Goal: Task Accomplishment & Management: Complete application form

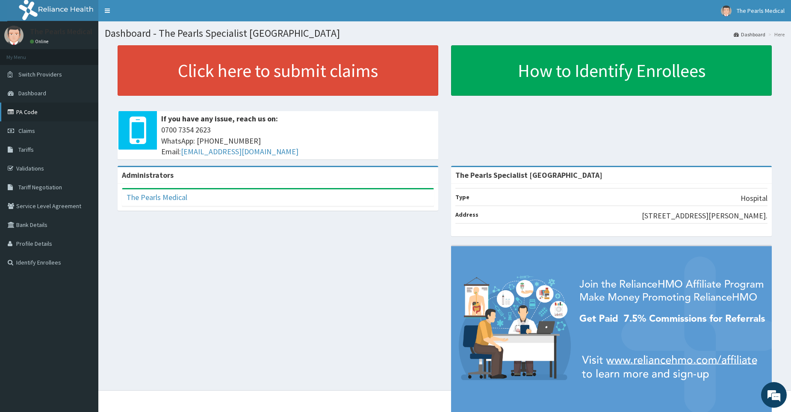
click at [40, 116] on link "PA Code" at bounding box center [49, 112] width 98 height 19
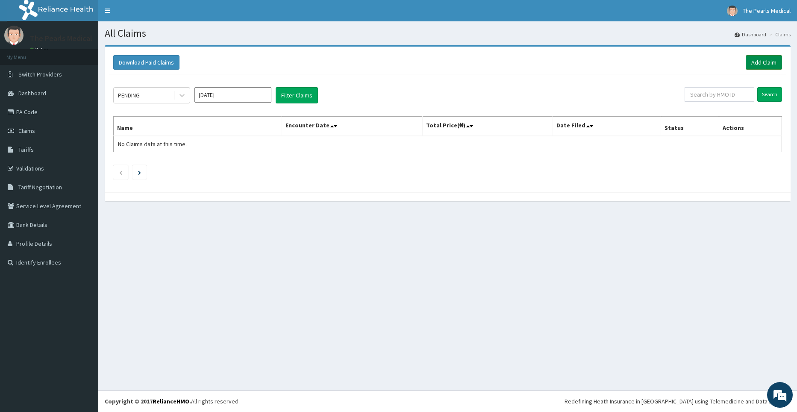
click at [764, 59] on link "Add Claim" at bounding box center [764, 62] width 36 height 15
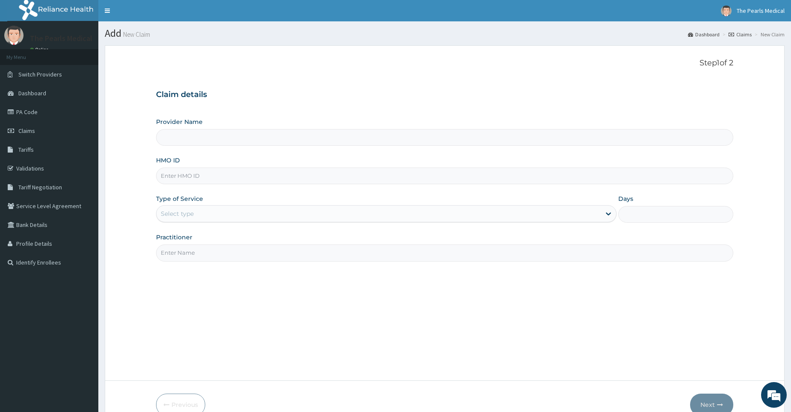
click at [367, 134] on input "Provider Name" at bounding box center [444, 137] width 577 height 17
click at [256, 173] on input "HMO ID" at bounding box center [444, 176] width 577 height 17
type input "PIZ/10002/A"
type input "The Pearls Specialist [GEOGRAPHIC_DATA]"
click at [248, 208] on div "Type of Service Select type" at bounding box center [386, 208] width 460 height 28
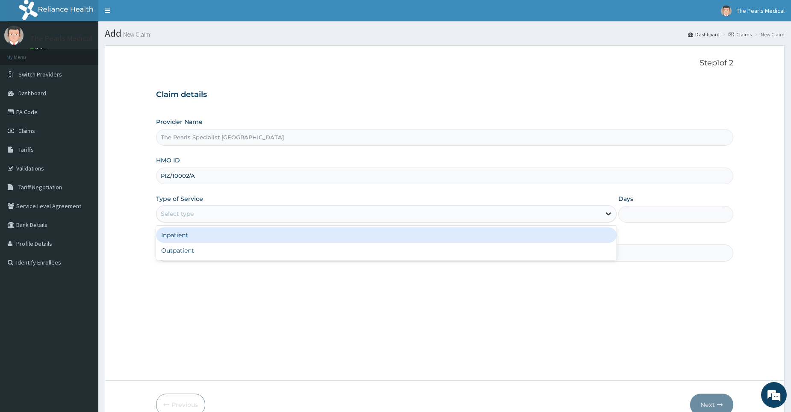
click at [607, 215] on icon at bounding box center [608, 214] width 5 height 3
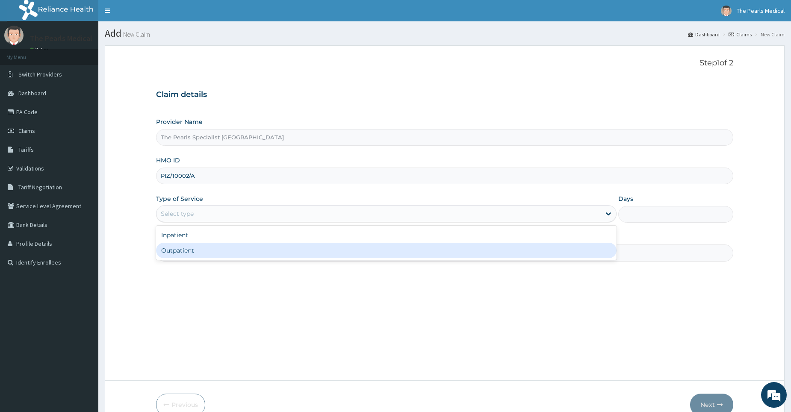
click at [467, 250] on div "Outpatient" at bounding box center [386, 250] width 460 height 15
type input "1"
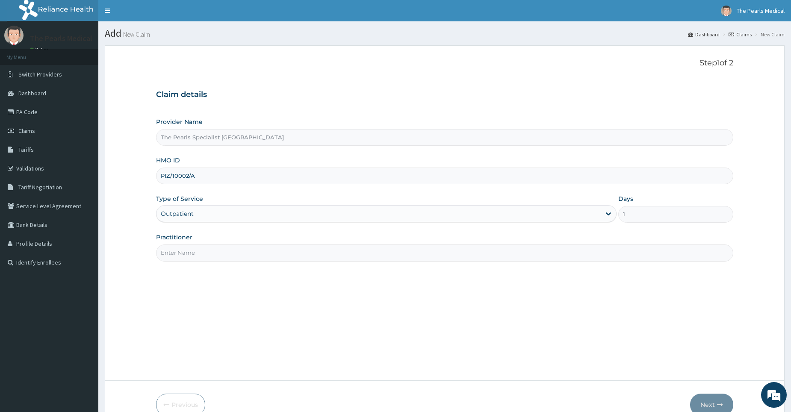
click at [227, 248] on input "Practitioner" at bounding box center [444, 252] width 577 height 17
type input "[PERSON_NAME][GEOGRAPHIC_DATA]"
click at [718, 404] on icon "button" at bounding box center [720, 405] width 6 height 6
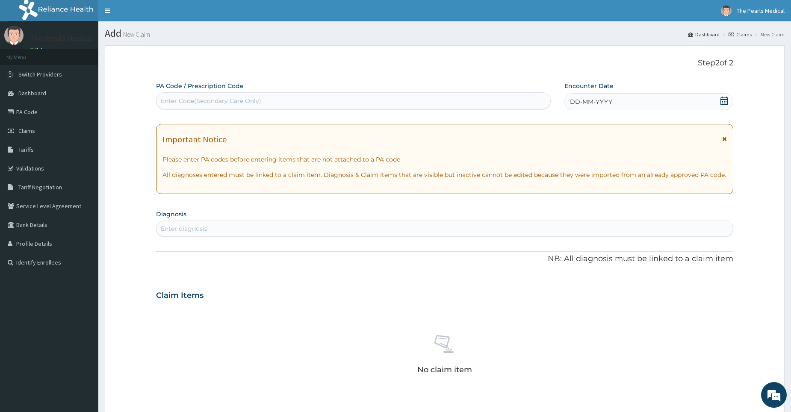
click at [206, 97] on div "Enter Code(Secondary Care Only)" at bounding box center [211, 101] width 100 height 9
paste input "PA/F14C00"
type input "PA/F14C00"
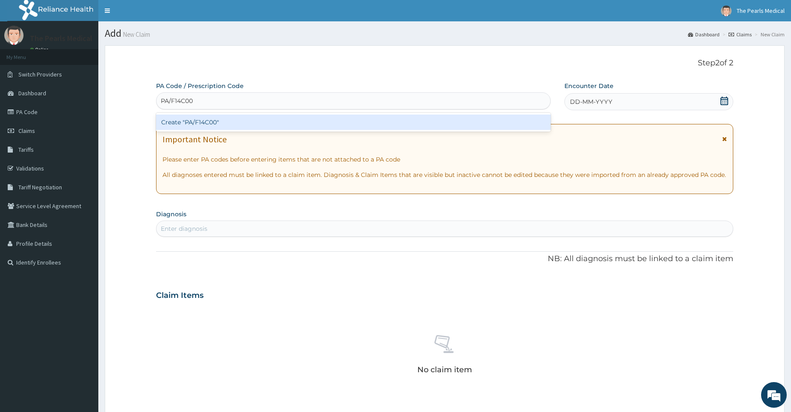
click at [277, 118] on div "Create "PA/F14C00"" at bounding box center [353, 122] width 394 height 15
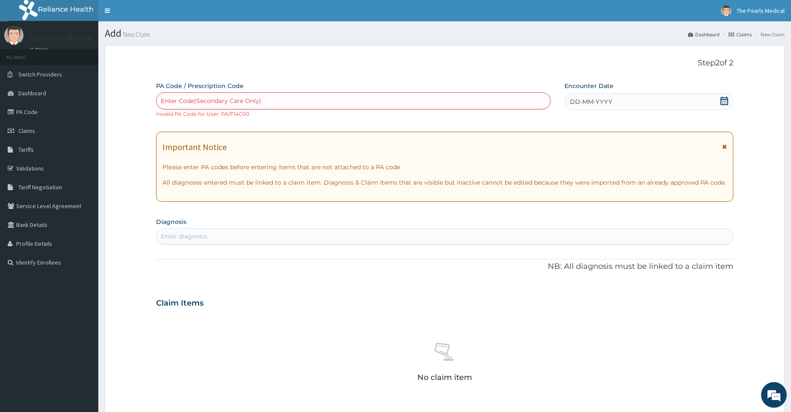
click at [623, 100] on div "DD-MM-YYYY" at bounding box center [648, 101] width 169 height 17
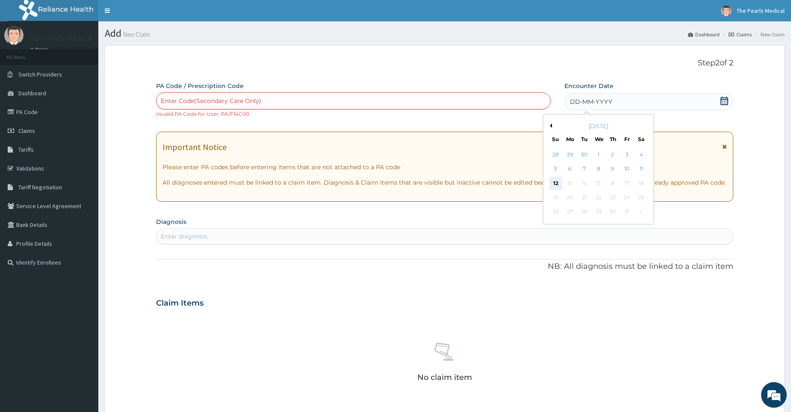
click at [554, 185] on div "12" at bounding box center [555, 183] width 13 height 13
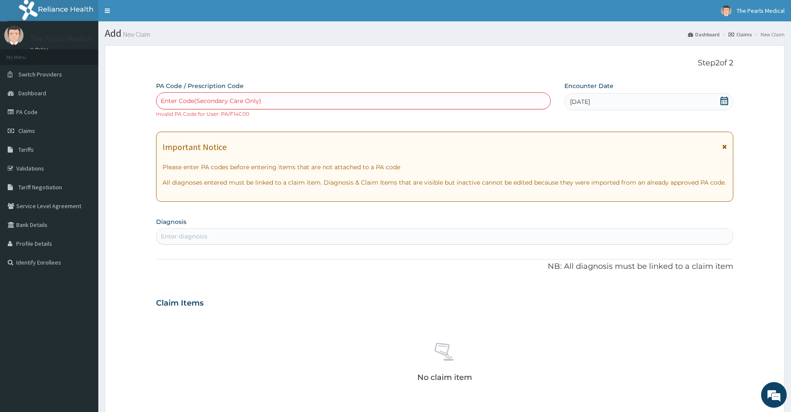
click at [293, 100] on div "Enter Code(Secondary Care Only)" at bounding box center [352, 101] width 393 height 14
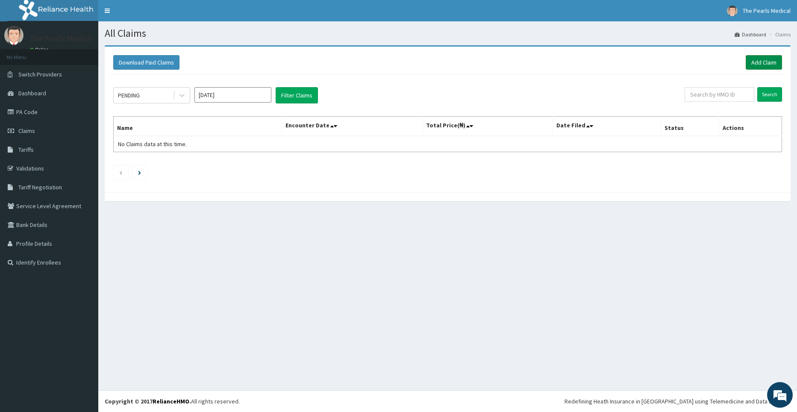
click at [762, 56] on link "Add Claim" at bounding box center [764, 62] width 36 height 15
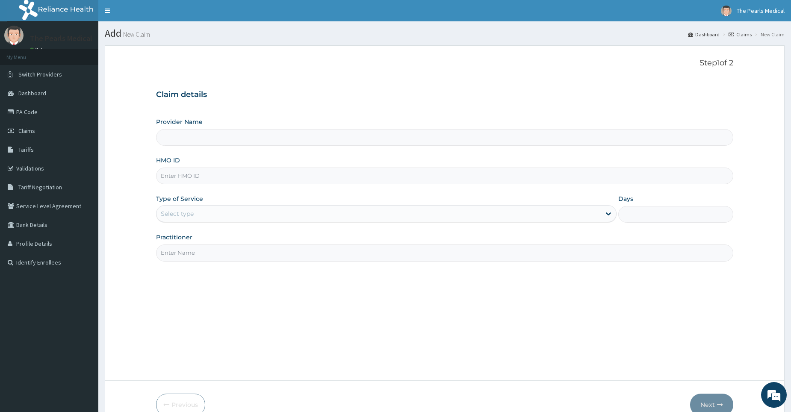
click at [194, 174] on input "HMO ID" at bounding box center [444, 176] width 577 height 17
type input "The Pearls Specialist Medical Centre"
type input "SZX/10279/A"
click at [208, 214] on div "Select type" at bounding box center [378, 214] width 444 height 14
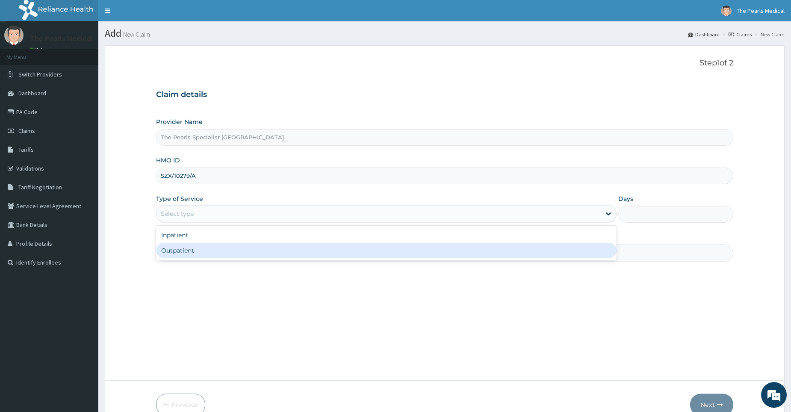
click at [198, 253] on div "Outpatient" at bounding box center [386, 250] width 460 height 15
type input "1"
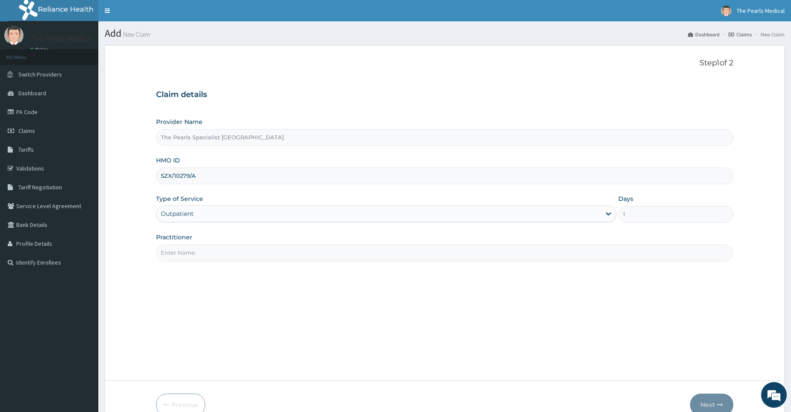
click at [340, 255] on input "Practitioner" at bounding box center [444, 252] width 577 height 17
type input "DR. ADEBAYO"
click at [704, 402] on button "Next" at bounding box center [711, 405] width 43 height 22
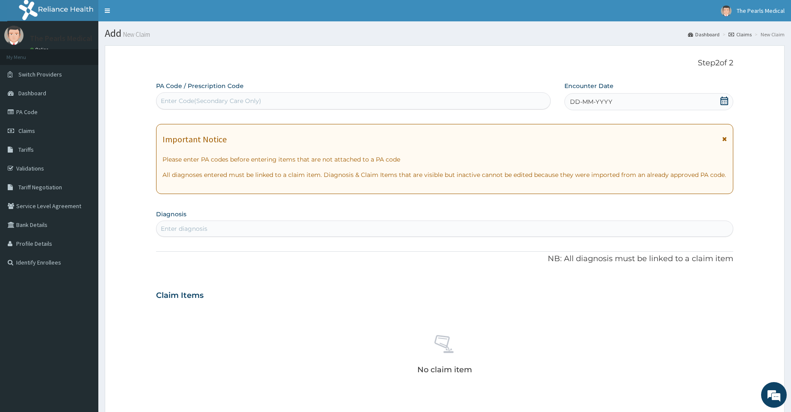
click at [270, 102] on div "Enter Code(Secondary Care Only)" at bounding box center [352, 101] width 393 height 14
paste input "PA/F14C00"
type input "PA/F14C00"
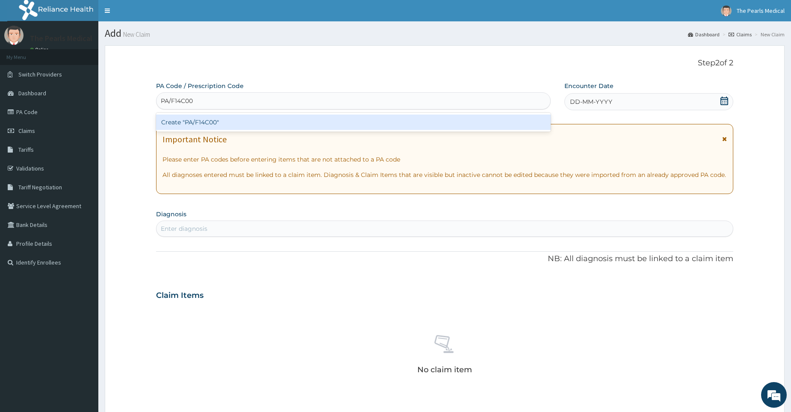
click at [248, 122] on div "Create "PA/F14C00"" at bounding box center [353, 122] width 394 height 15
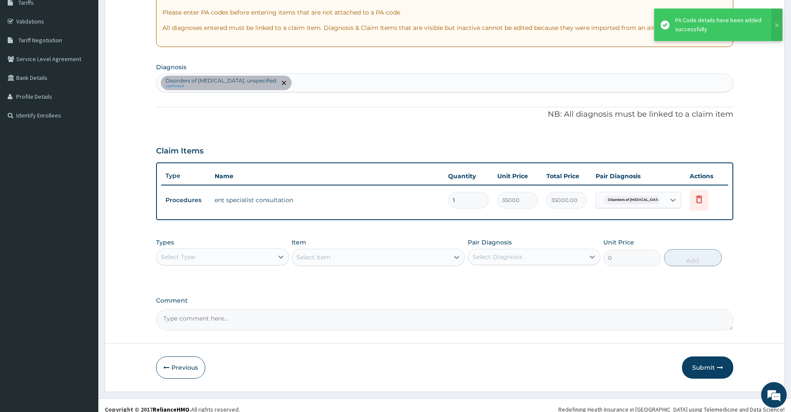
scroll to position [155, 0]
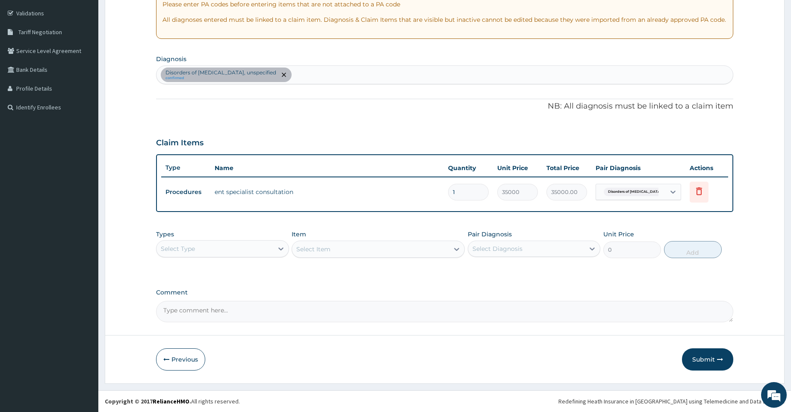
click at [712, 354] on button "Submit" at bounding box center [707, 359] width 51 height 22
